Goal: Communication & Community: Answer question/provide support

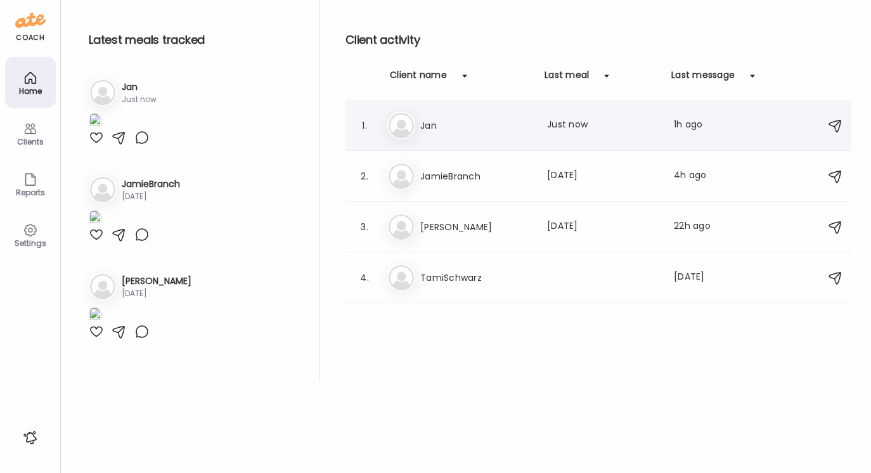
click at [423, 125] on h3 "Jan" at bounding box center [476, 125] width 112 height 15
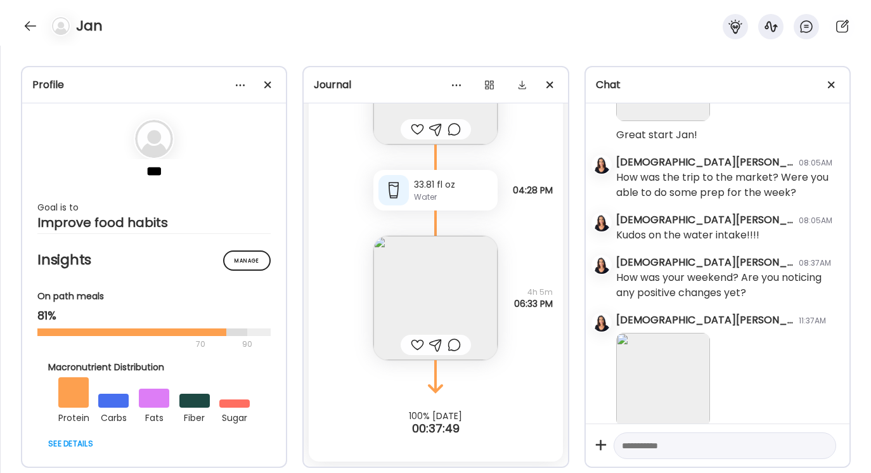
scroll to position [4031, 0]
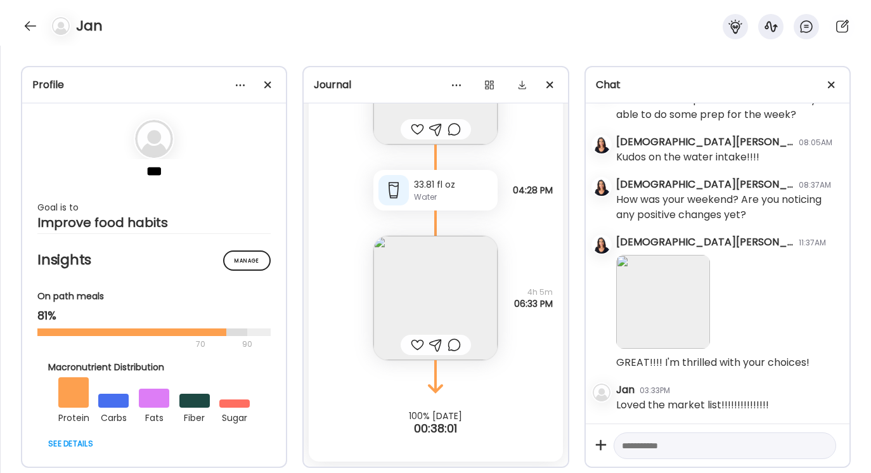
click at [467, 284] on img at bounding box center [436, 298] width 124 height 124
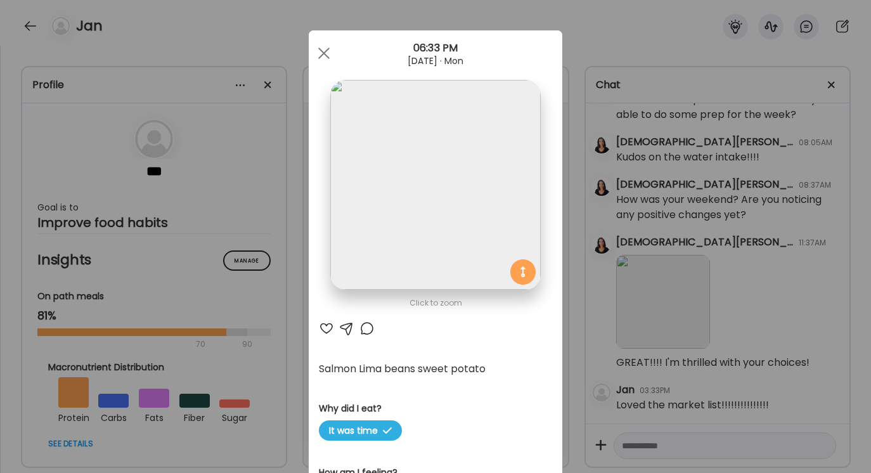
click at [342, 331] on div at bounding box center [346, 328] width 15 height 15
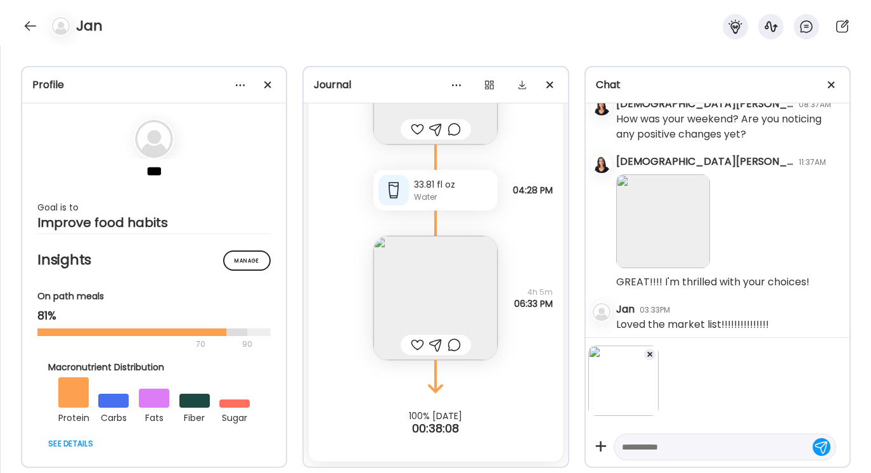
click at [634, 450] on textarea at bounding box center [713, 447] width 183 height 15
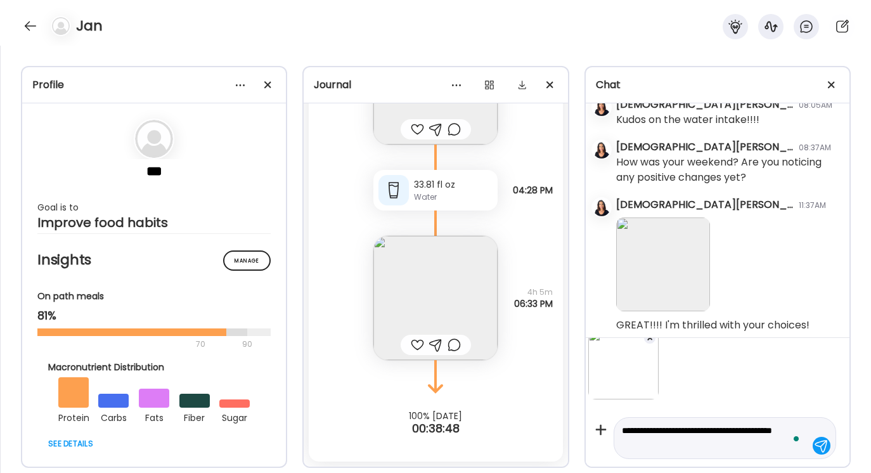
scroll to position [4117, 0]
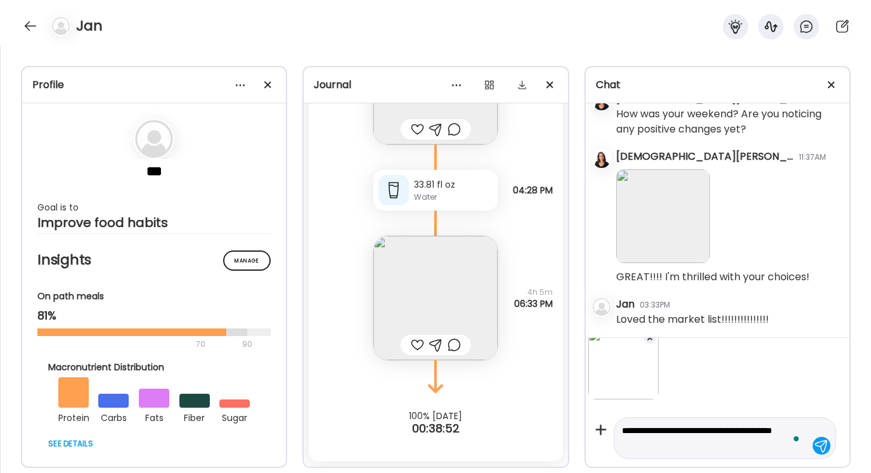
type textarea "**********"
click at [820, 448] on div at bounding box center [822, 446] width 18 height 18
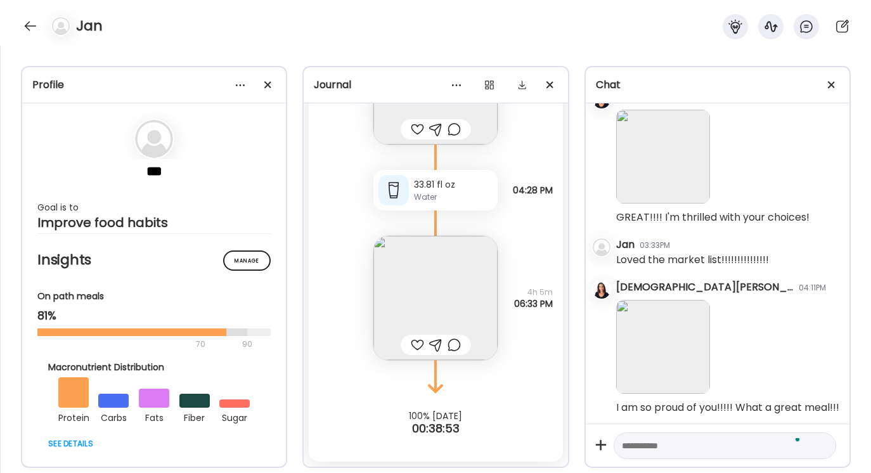
scroll to position [4194, 0]
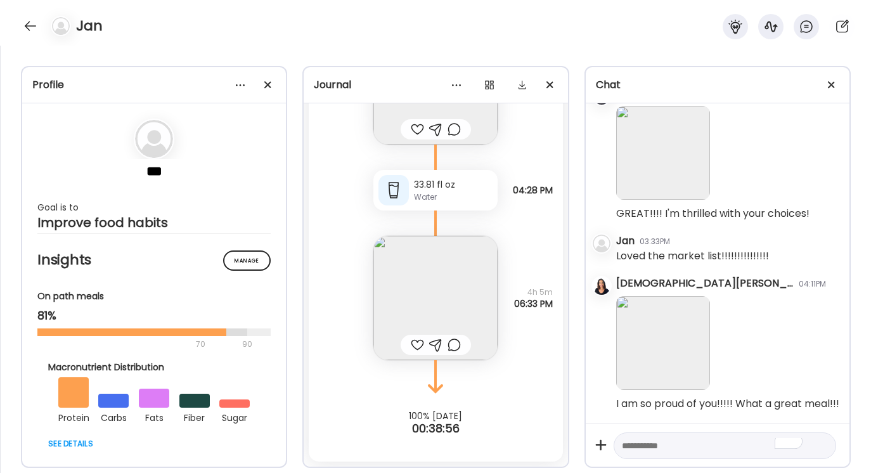
click at [631, 447] on textarea "To enrich screen reader interactions, please activate Accessibility in Grammarl…" at bounding box center [713, 445] width 183 height 15
type textarea "*"
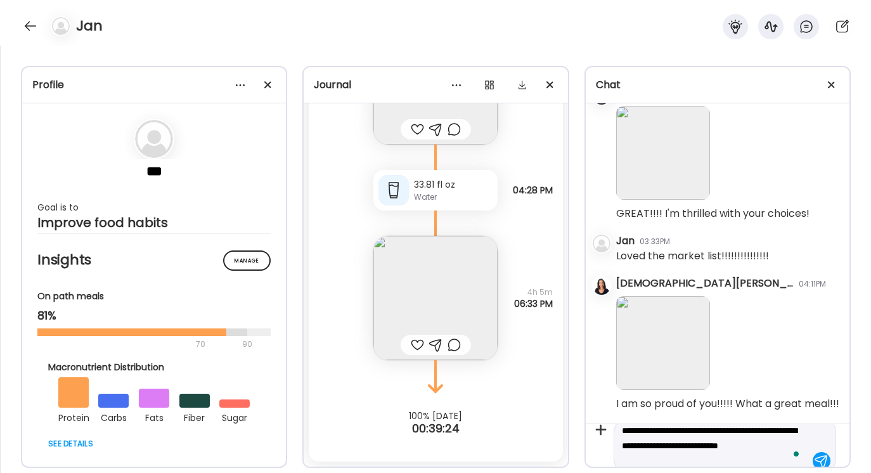
scroll to position [30, 0]
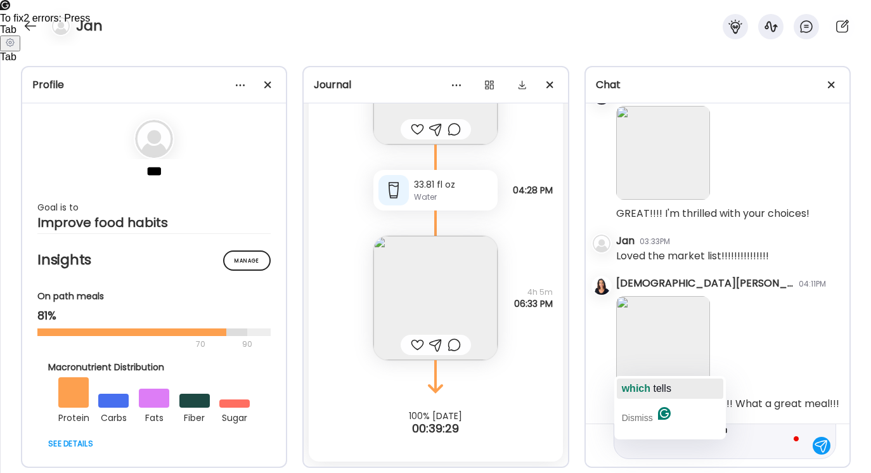
click at [646, 393] on span "which" at bounding box center [636, 388] width 29 height 11
drag, startPoint x: 623, startPoint y: 445, endPoint x: 753, endPoint y: 473, distance: 132.2
click at [753, 473] on div "Profile *** Goal is to Improve food habits Manage Insights On path meals 81% 70…" at bounding box center [435, 259] width 871 height 427
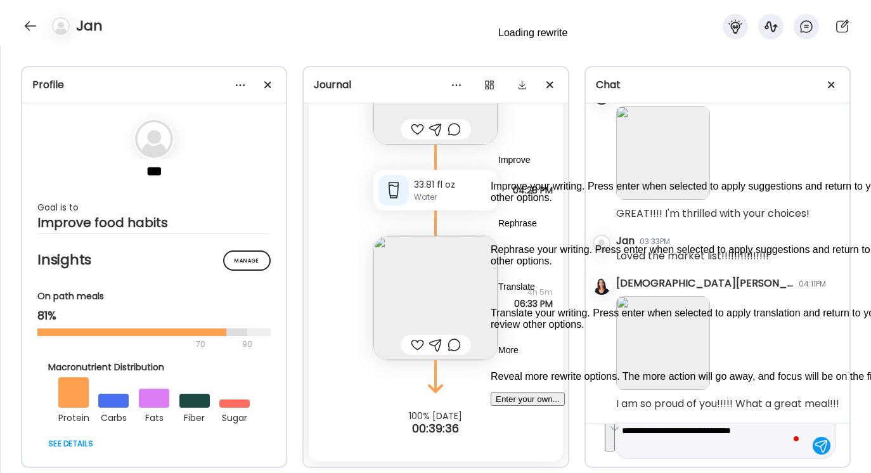
click at [615, 434] on button "See rewrite suggestions" at bounding box center [610, 429] width 10 height 43
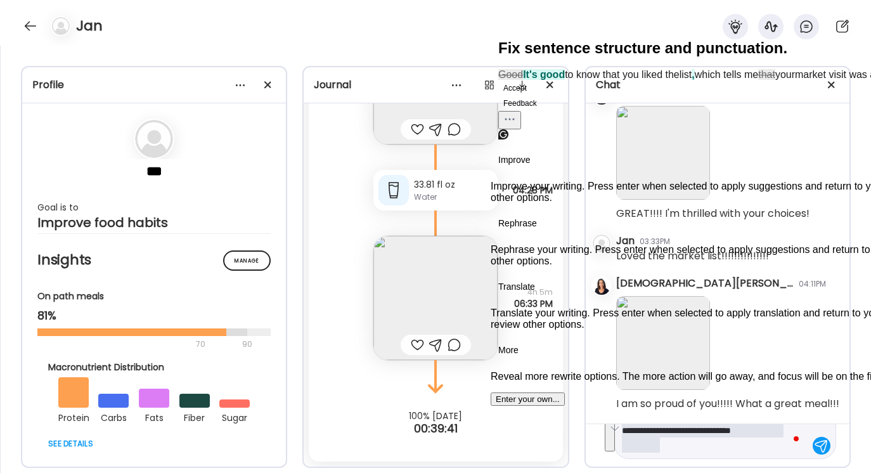
click at [528, 96] on button "Accept" at bounding box center [516, 88] width 34 height 15
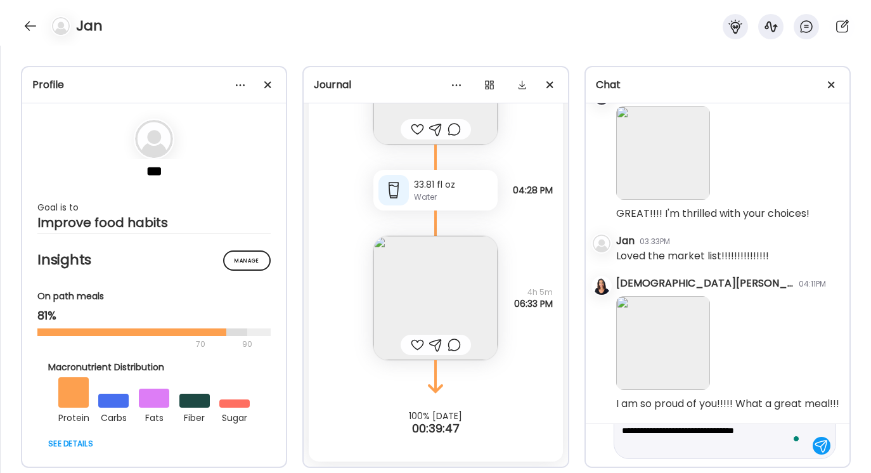
scroll to position [29, 0]
type textarea "**********"
click at [826, 448] on div at bounding box center [822, 447] width 18 height 18
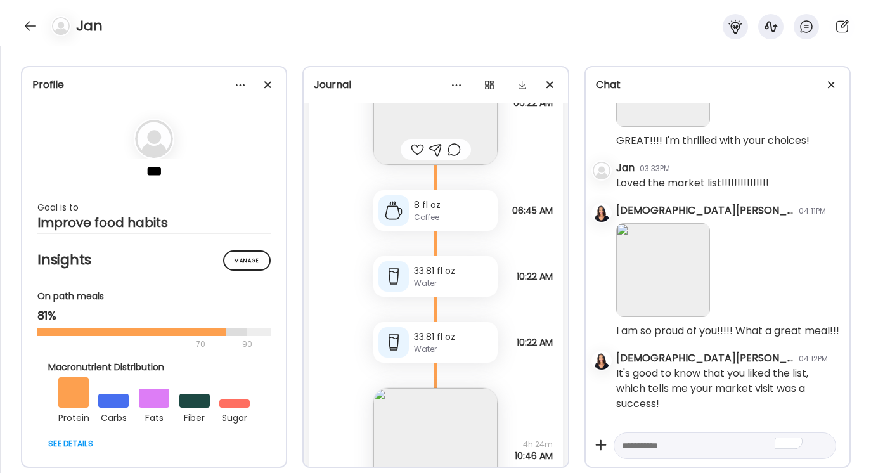
scroll to position [6514, 0]
